Goal: Task Accomplishment & Management: Use online tool/utility

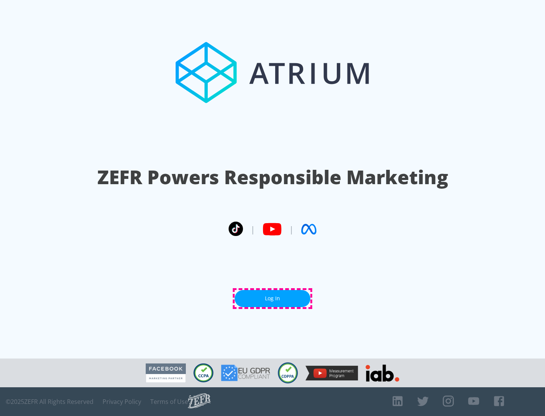
click at [273, 299] on link "Log In" at bounding box center [273, 298] width 76 height 17
